Goal: Information Seeking & Learning: Understand process/instructions

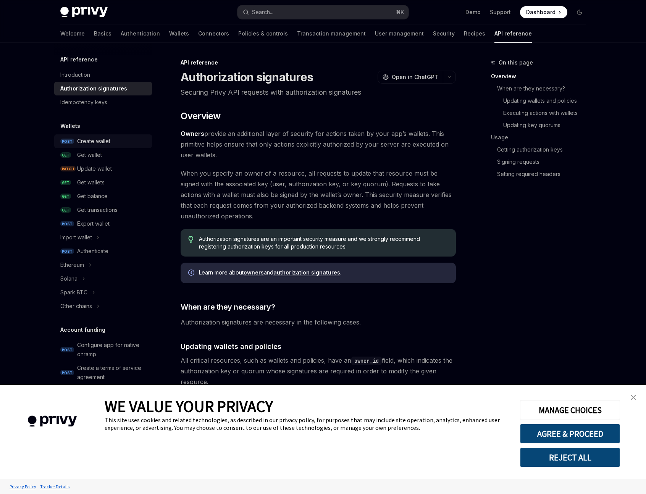
click at [105, 141] on div "Create wallet" at bounding box center [93, 141] width 33 height 9
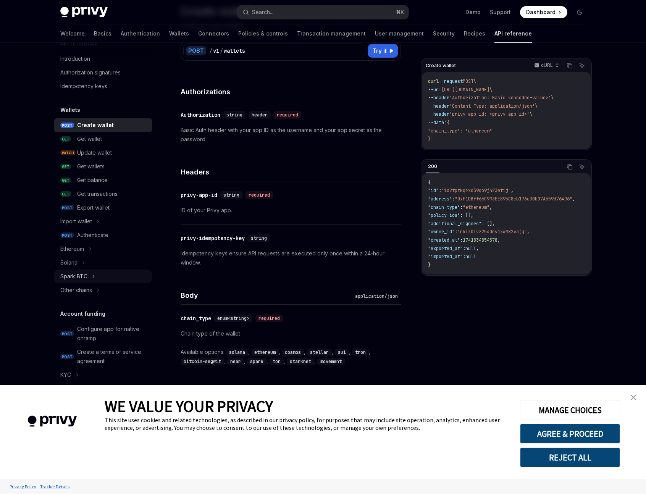
scroll to position [16, 0]
click at [97, 292] on icon at bounding box center [98, 289] width 3 height 9
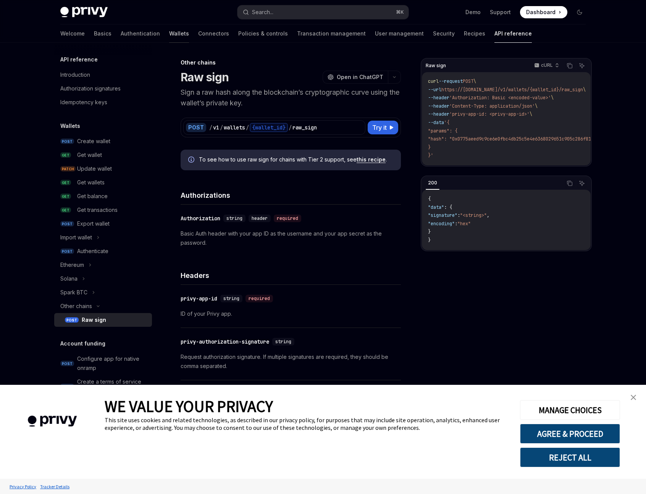
click at [169, 36] on link "Wallets" at bounding box center [179, 33] width 20 height 18
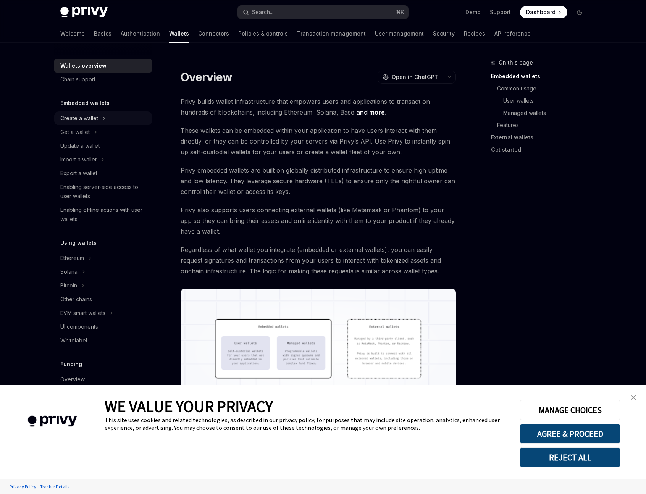
click at [95, 123] on div "Create a wallet" at bounding box center [79, 118] width 38 height 9
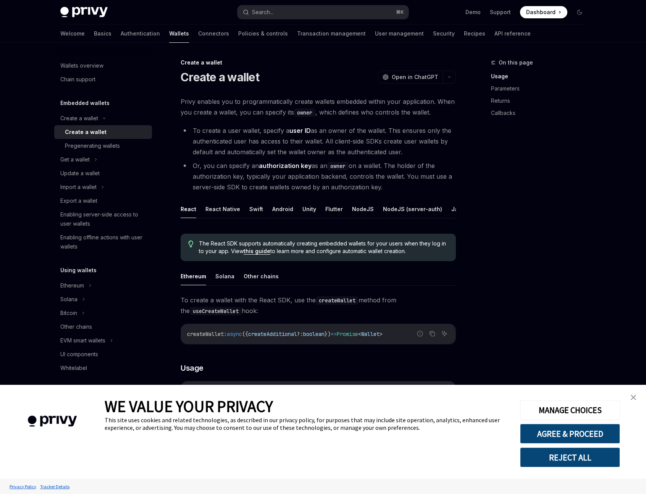
click at [102, 132] on div "Create a wallet" at bounding box center [86, 132] width 42 height 9
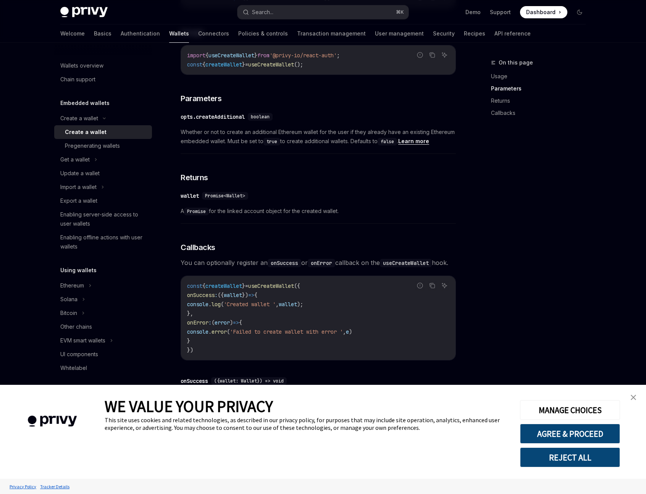
scroll to position [429, 0]
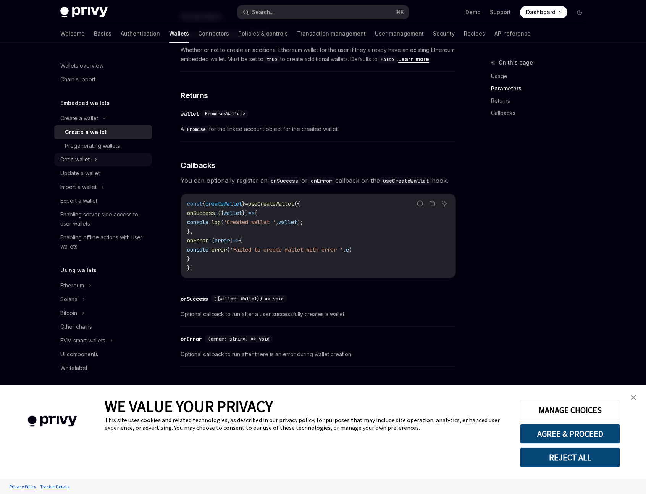
click at [92, 161] on div "Get a wallet" at bounding box center [103, 160] width 98 height 14
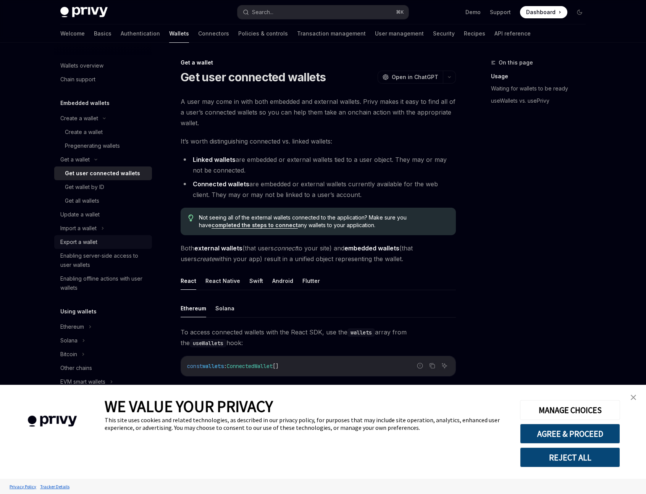
click at [92, 237] on link "Export a wallet" at bounding box center [103, 242] width 98 height 14
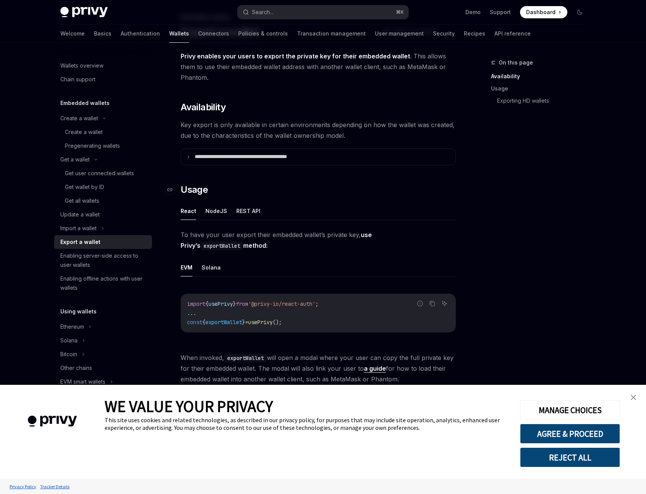
scroll to position [50, 0]
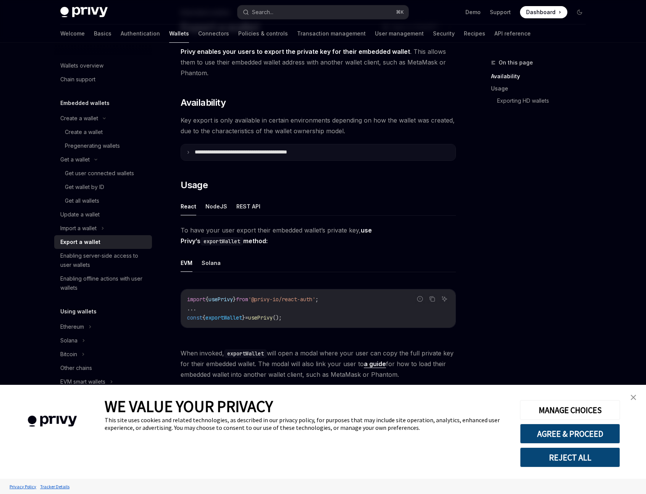
click at [344, 152] on summary "**********" at bounding box center [318, 152] width 275 height 16
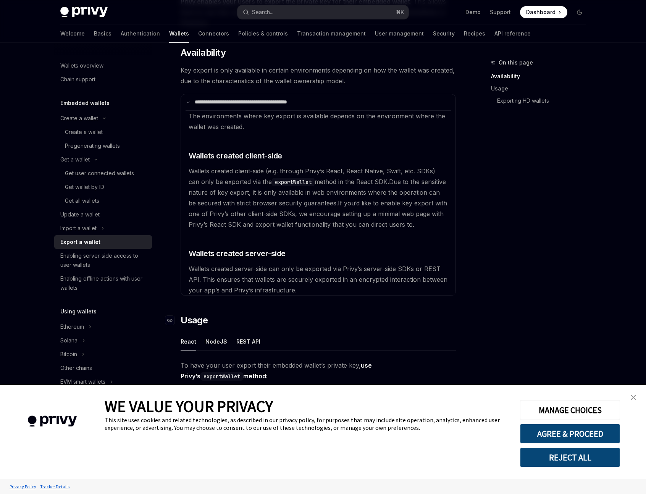
scroll to position [99, 0]
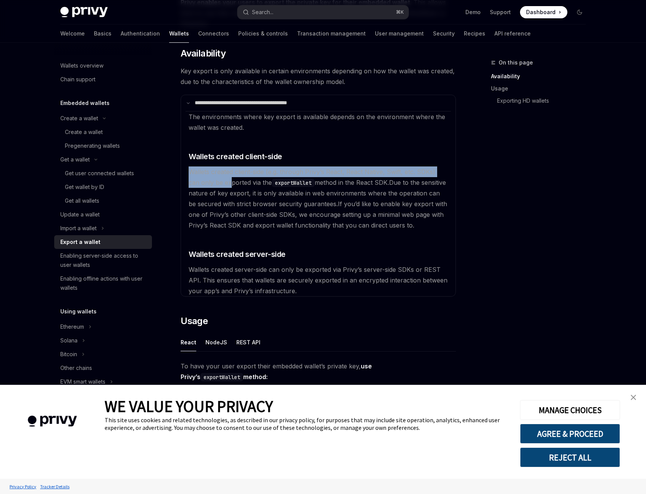
drag, startPoint x: 190, startPoint y: 171, endPoint x: 220, endPoint y: 177, distance: 30.8
click at [220, 177] on available\ "The environments where key export is available depends on the environment where…" at bounding box center [318, 203] width 265 height 185
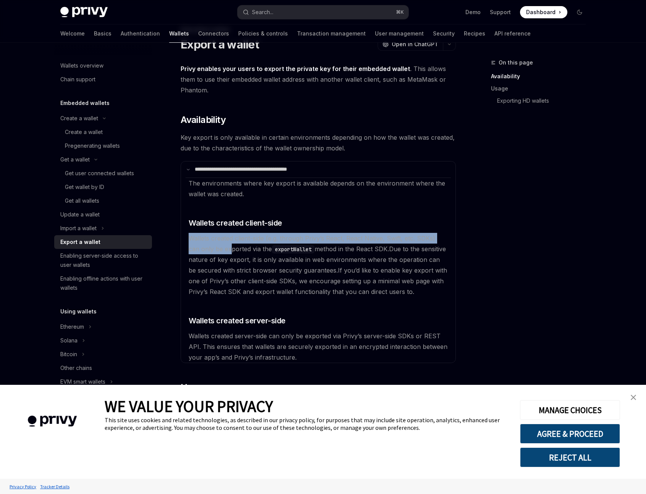
scroll to position [32, 0]
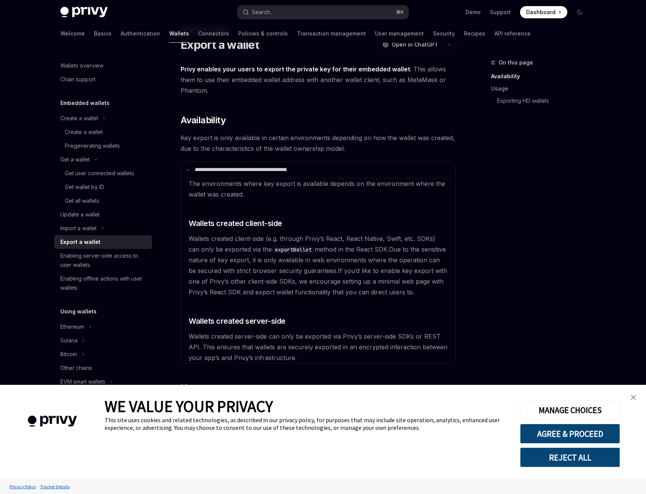
click at [374, 72] on strong "Privy enables your users to export the private key for their embedded wallet" at bounding box center [295, 69] width 229 height 8
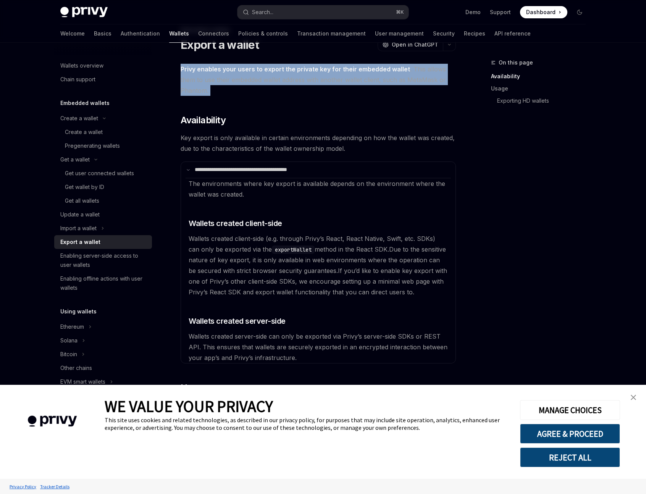
click at [374, 72] on strong "Privy enables your users to export the private key for their embedded wallet" at bounding box center [295, 69] width 229 height 8
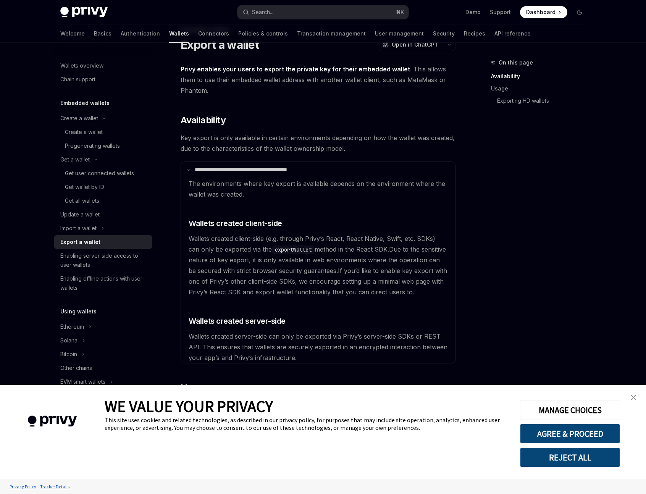
click at [375, 71] on strong "Privy enables your users to export the private key for their embedded wallet" at bounding box center [295, 69] width 229 height 8
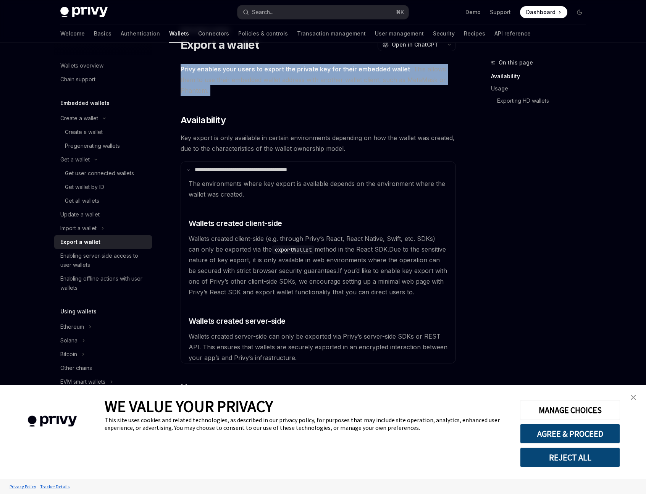
click at [375, 71] on strong "Privy enables your users to export the private key for their embedded wallet" at bounding box center [295, 69] width 229 height 8
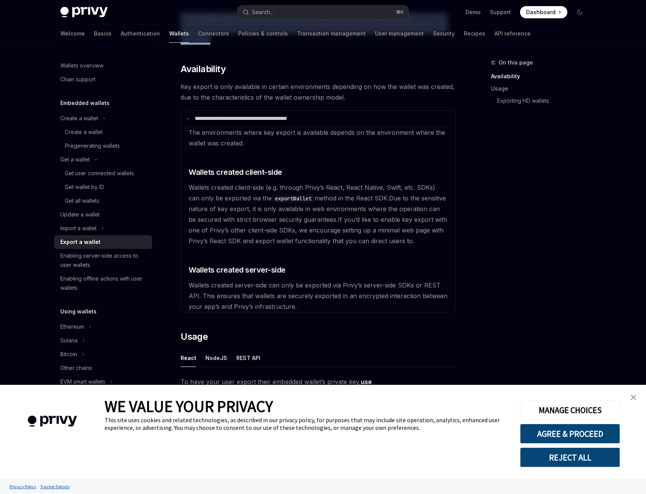
scroll to position [86, 0]
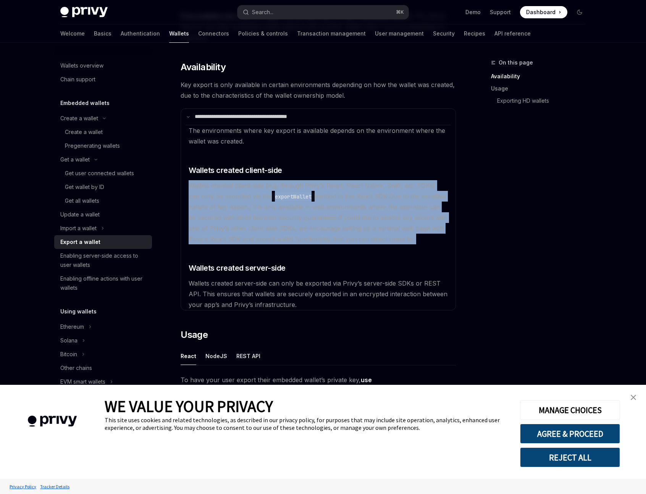
drag, startPoint x: 190, startPoint y: 184, endPoint x: 307, endPoint y: 250, distance: 134.6
click at [307, 250] on available\ "The environments where key export is available depends on the environment where…" at bounding box center [318, 217] width 265 height 185
click at [300, 238] on span "If you’d like to enable key export with one of Privy’s other client-side SDKs, …" at bounding box center [318, 228] width 258 height 29
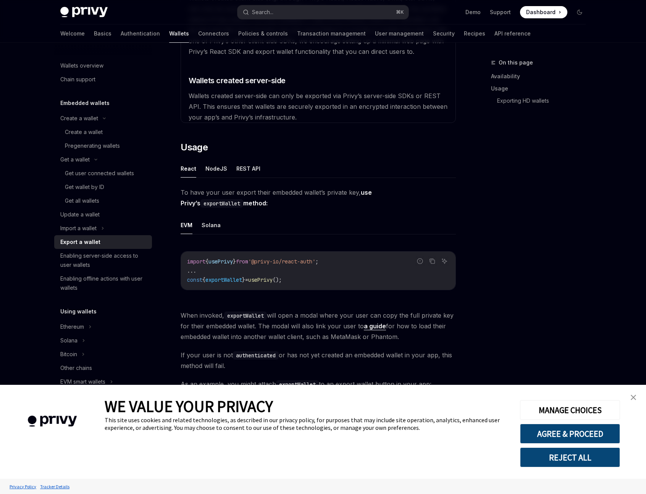
scroll to position [286, 0]
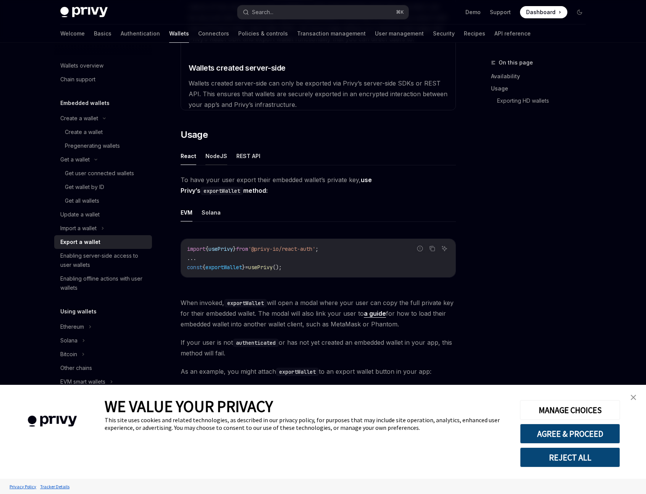
click at [221, 159] on button "NodeJS" at bounding box center [216, 156] width 22 height 18
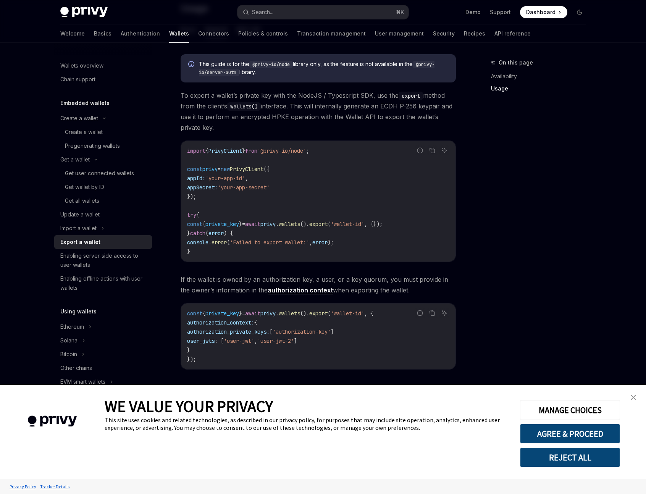
scroll to position [412, 0]
click at [108, 257] on div "Enabling server-side access to user wallets" at bounding box center [103, 260] width 87 height 18
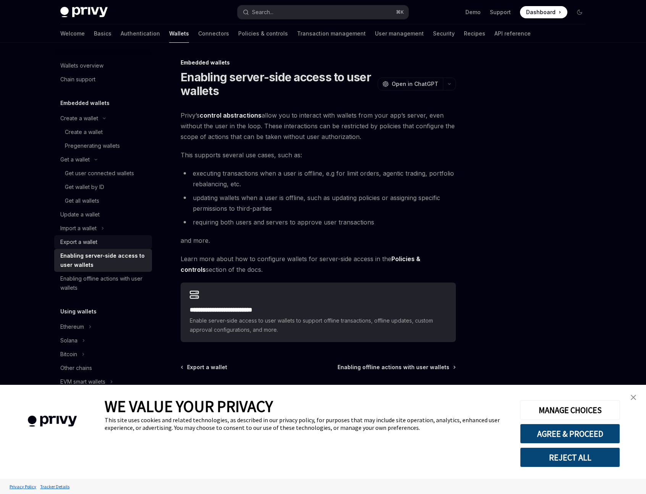
click at [110, 243] on div "Export a wallet" at bounding box center [103, 241] width 87 height 9
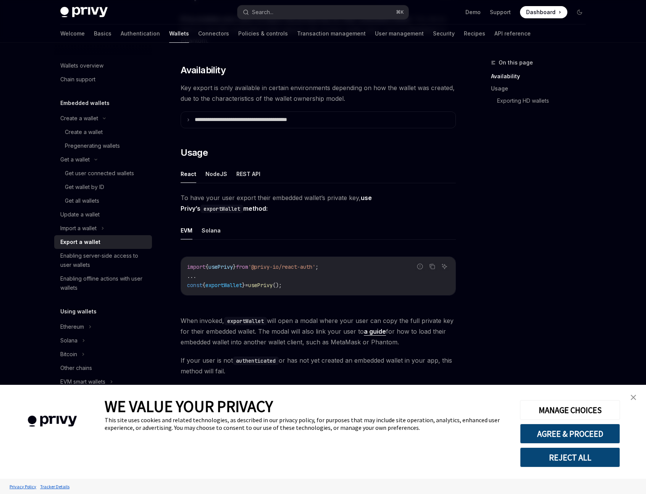
scroll to position [79, 0]
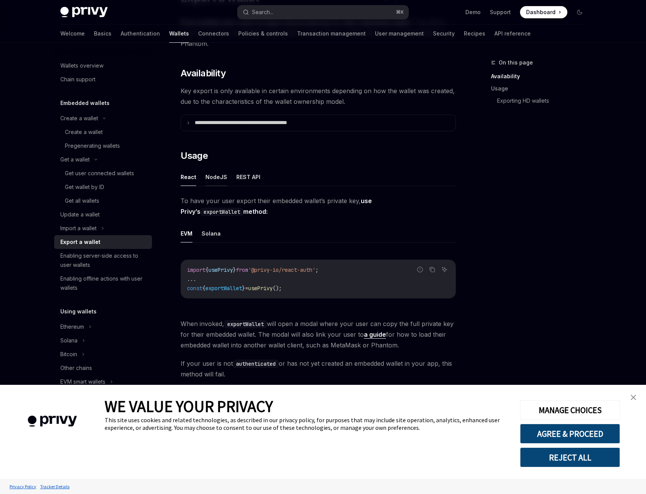
click at [218, 174] on button "NodeJS" at bounding box center [216, 177] width 22 height 18
type textarea "*"
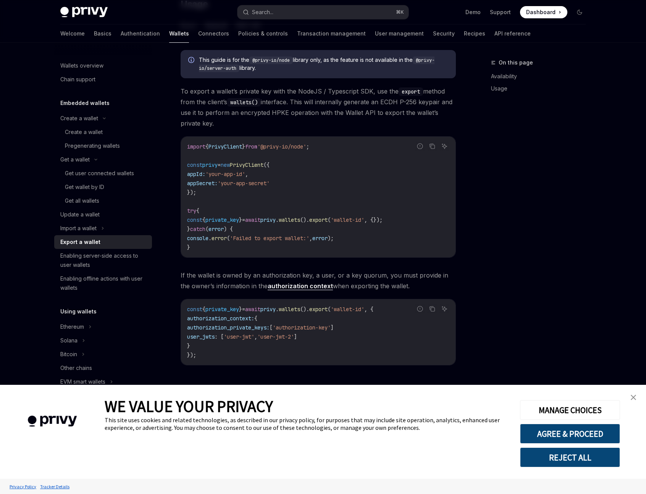
scroll to position [232, 0]
click at [328, 219] on span "export" at bounding box center [318, 218] width 18 height 7
copy span "export"
click at [273, 146] on span "'@privy-io/node'" at bounding box center [281, 145] width 49 height 7
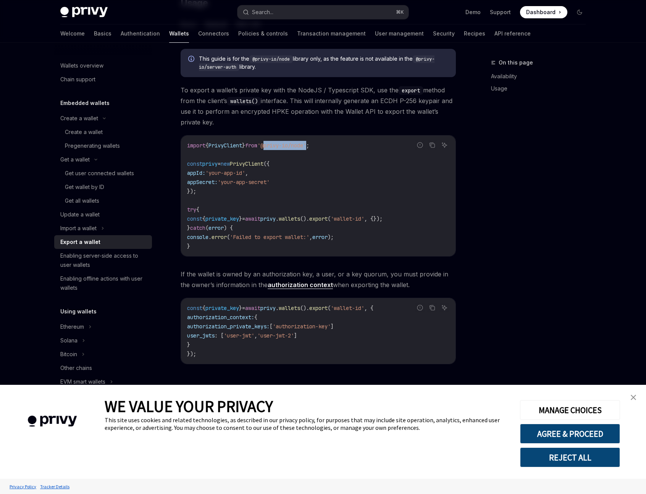
drag, startPoint x: 273, startPoint y: 146, endPoint x: 317, endPoint y: 146, distance: 43.5
click at [306, 146] on span "'@privy-io/node'" at bounding box center [281, 145] width 49 height 7
copy span "@privy-io/node"
click at [332, 145] on code "import { PrivyClient } from '@privy-io/node' ; const privy = new PrivyClient ({…" at bounding box center [318, 196] width 262 height 110
drag, startPoint x: 330, startPoint y: 146, endPoint x: 181, endPoint y: 144, distance: 148.9
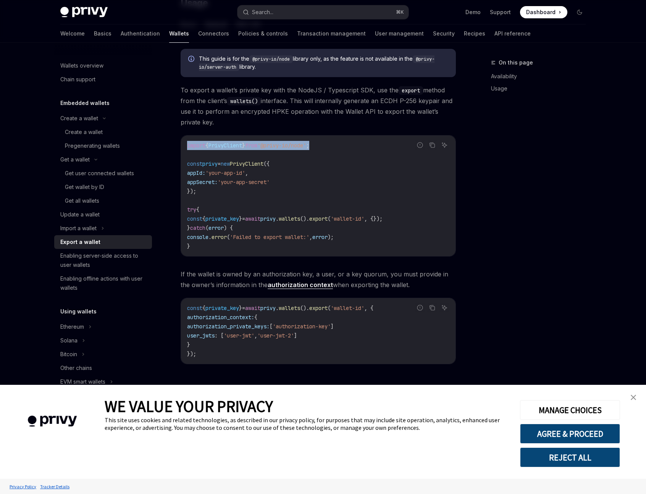
click at [181, 144] on div "import { PrivyClient } from '@privy-io/node' ; const privy = new PrivyClient ({…" at bounding box center [318, 196] width 275 height 121
copy span "import { PrivyClient } from '@privy-io/node' ;"
click at [334, 193] on code "import { PrivyClient } from '@privy-io/node' ; const privy = new PrivyClient ({…" at bounding box center [318, 196] width 262 height 110
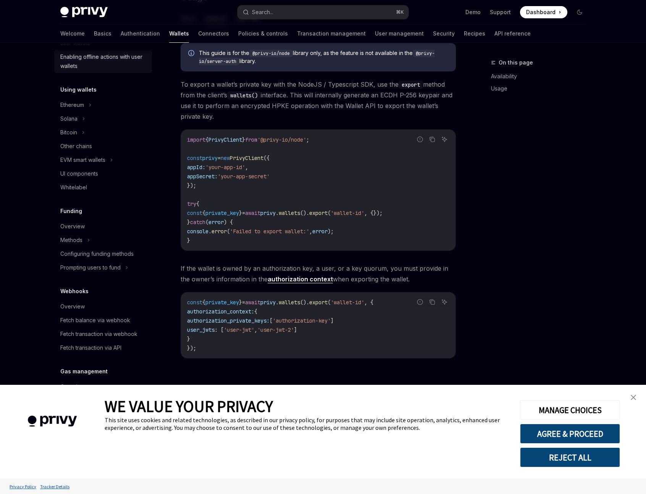
scroll to position [223, 0]
